Goal: Navigation & Orientation: Find specific page/section

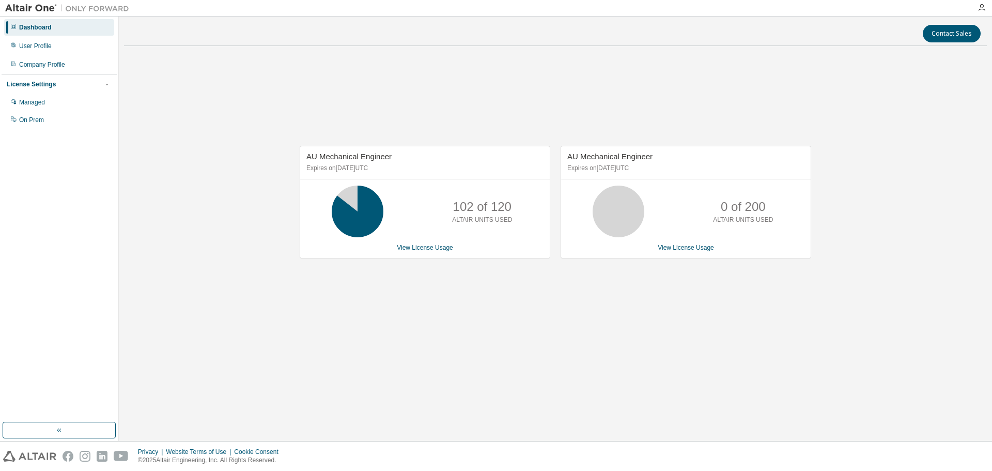
click at [146, 68] on div "AU Mechanical Engineer Expires on [DATE] UTC 102 of 120 ALTAIR UNITS USED View …" at bounding box center [555, 207] width 863 height 306
click at [49, 11] on img at bounding box center [69, 8] width 129 height 10
click at [109, 3] on img at bounding box center [69, 8] width 129 height 10
click at [983, 7] on icon "button" at bounding box center [981, 8] width 8 height 8
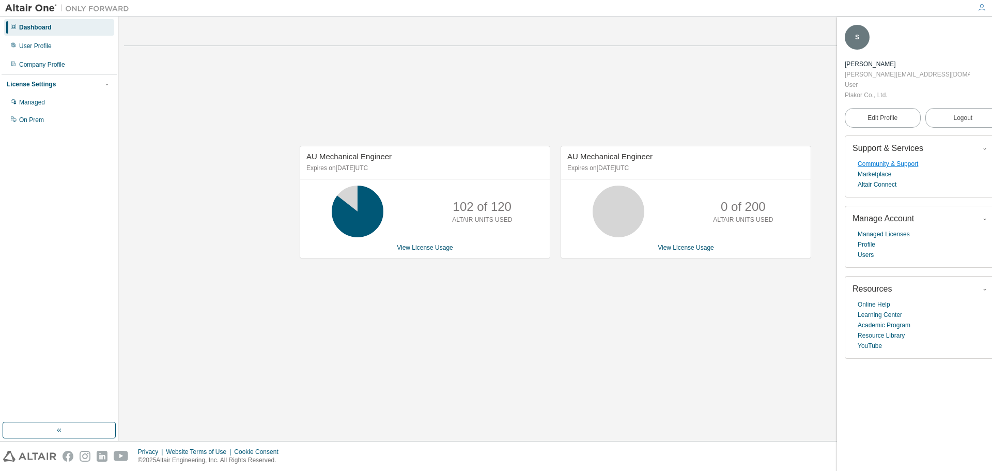
click at [900, 159] on link "Community & Support" at bounding box center [888, 164] width 60 height 10
click at [604, 94] on div "AU Mechanical Engineer Expires on [DATE] UTC 102 of 120 ALTAIR UNITS USED View …" at bounding box center [555, 207] width 863 height 306
click at [889, 179] on link "Altair Connect" at bounding box center [877, 184] width 39 height 10
